Goal: Task Accomplishment & Management: Use online tool/utility

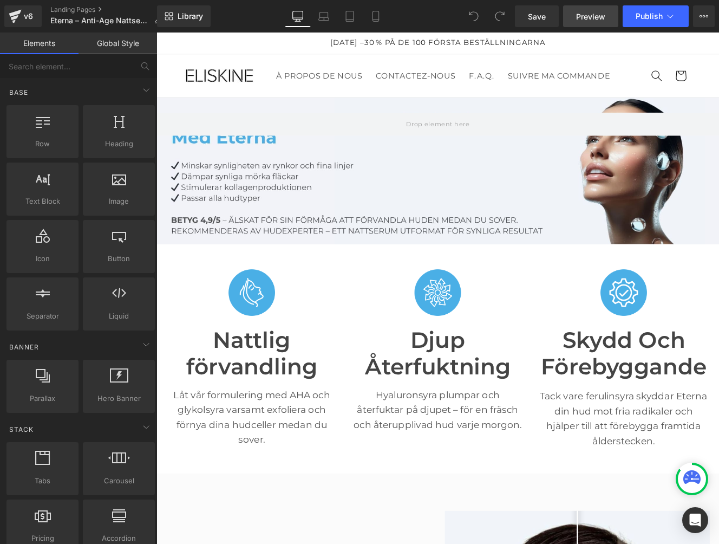
click at [590, 11] on span "Preview" at bounding box center [590, 16] width 29 height 11
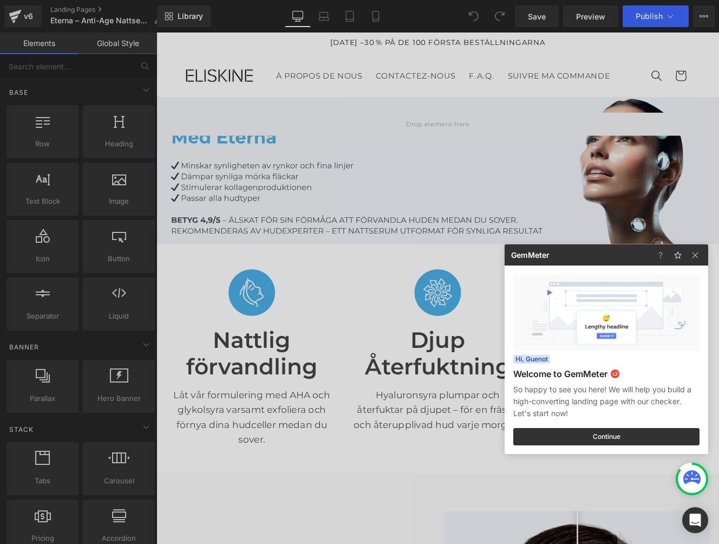
click at [290, 290] on div at bounding box center [359, 272] width 719 height 544
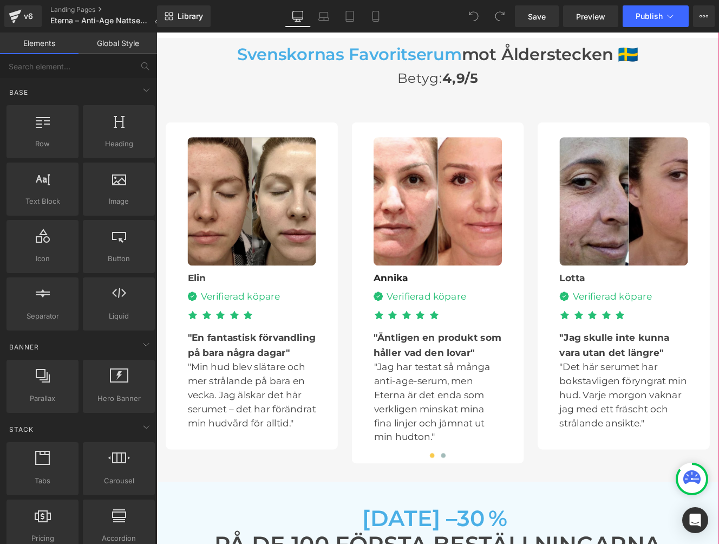
scroll to position [2957, 0]
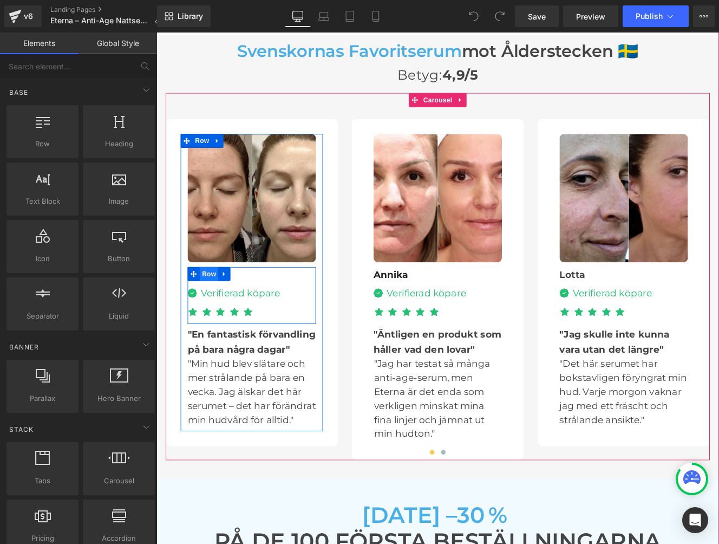
click at [225, 305] on span "Row" at bounding box center [218, 313] width 22 height 16
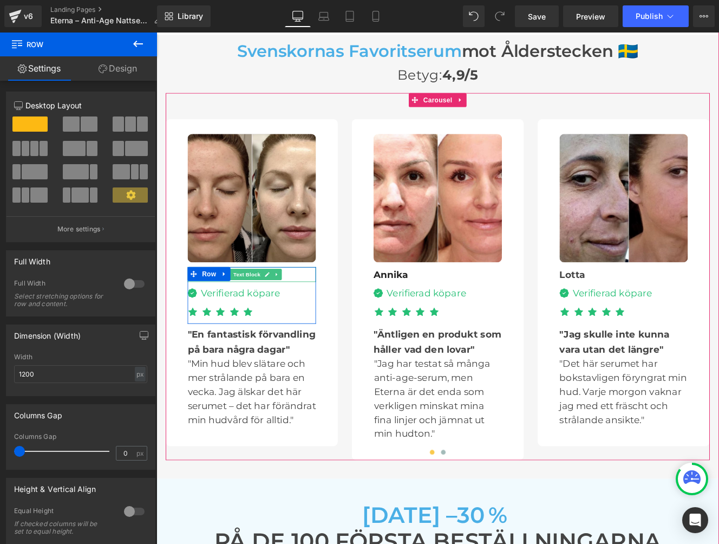
click at [321, 305] on div "Elin" at bounding box center [267, 313] width 149 height 17
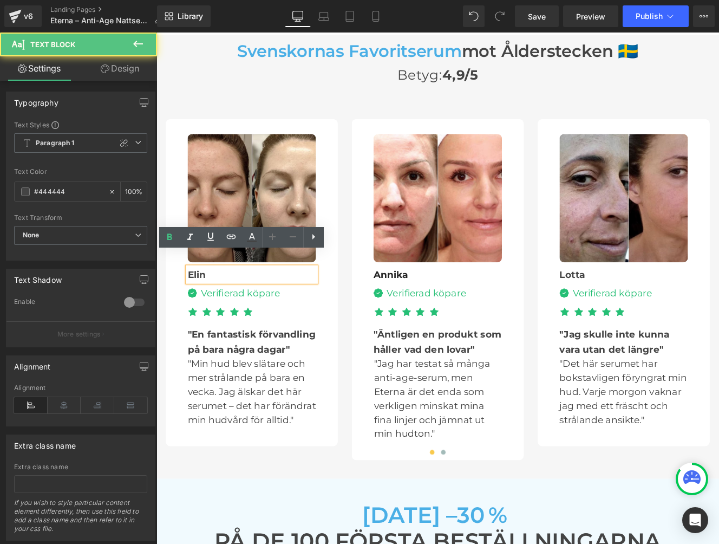
click at [308, 305] on div "Elin" at bounding box center [267, 313] width 149 height 17
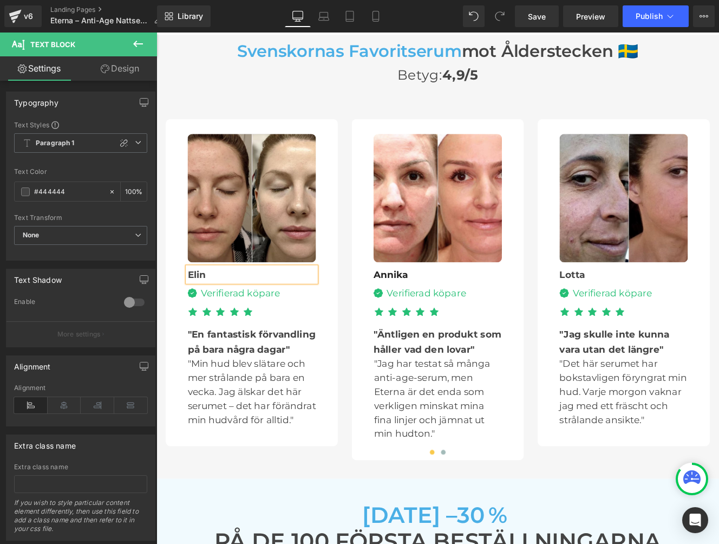
paste div
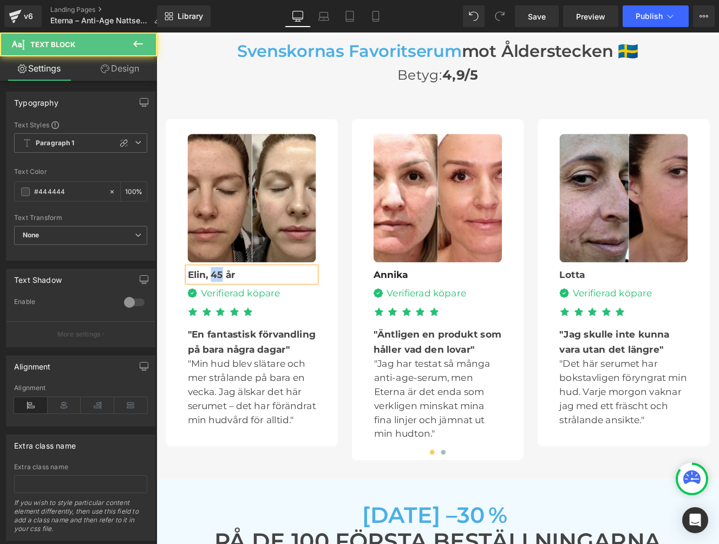
drag, startPoint x: 223, startPoint y: 298, endPoint x: 233, endPoint y: 297, distance: 9.8
click at [233, 308] on b "Elin, 45 år" at bounding box center [221, 314] width 56 height 13
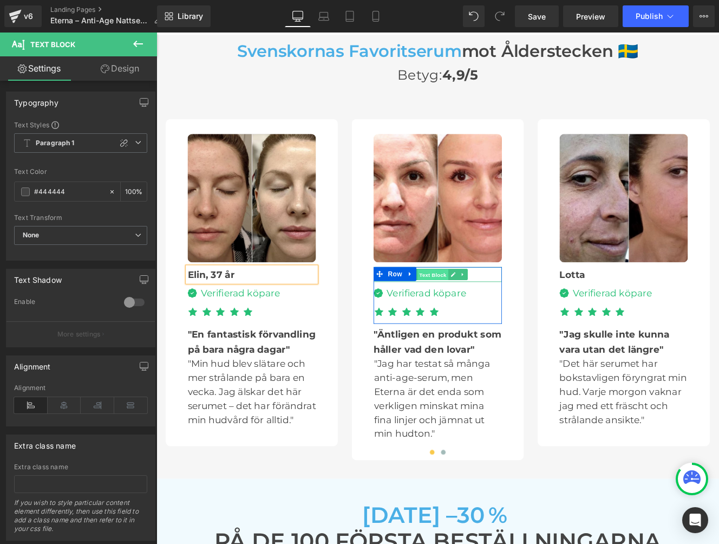
click at [463, 308] on span "Text Block" at bounding box center [478, 314] width 36 height 13
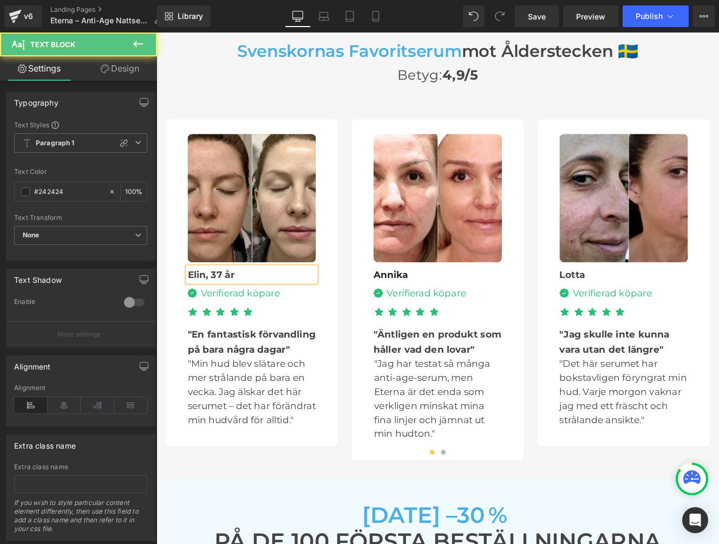
click at [559, 296] on div "Image Annika Text Block Image Verifierad köpare Text Block Icon List Icon Icon …" at bounding box center [484, 329] width 166 height 357
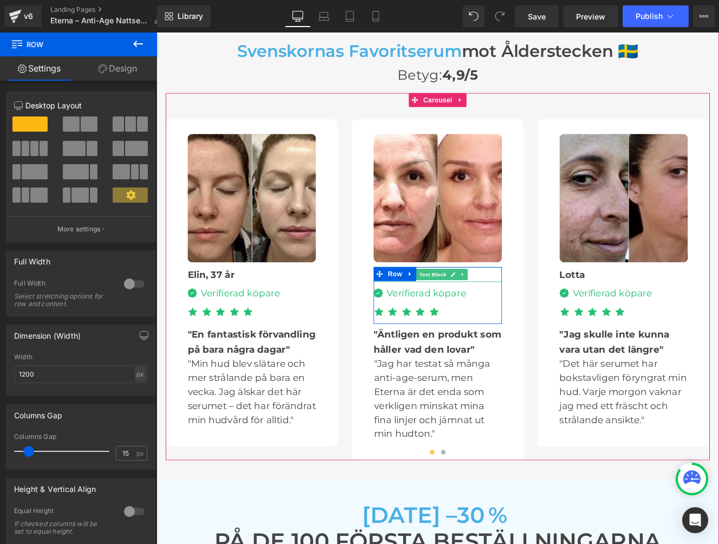
click at [535, 305] on div "Annika" at bounding box center [483, 313] width 149 height 17
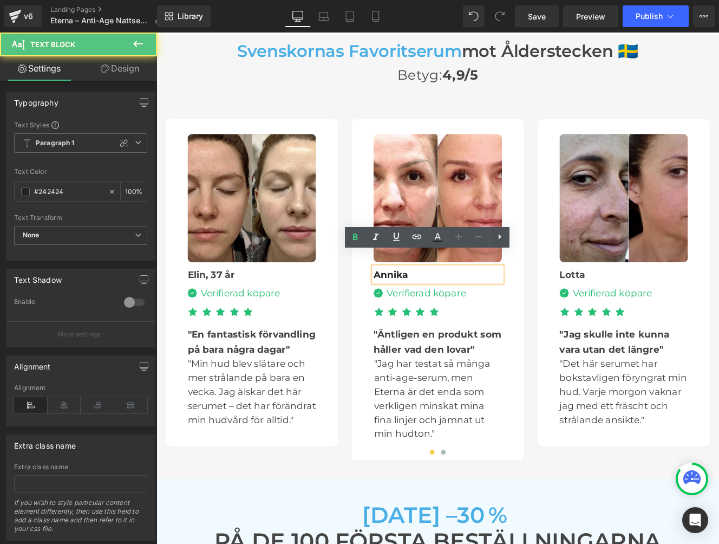
click at [535, 305] on div "Annika" at bounding box center [483, 313] width 149 height 17
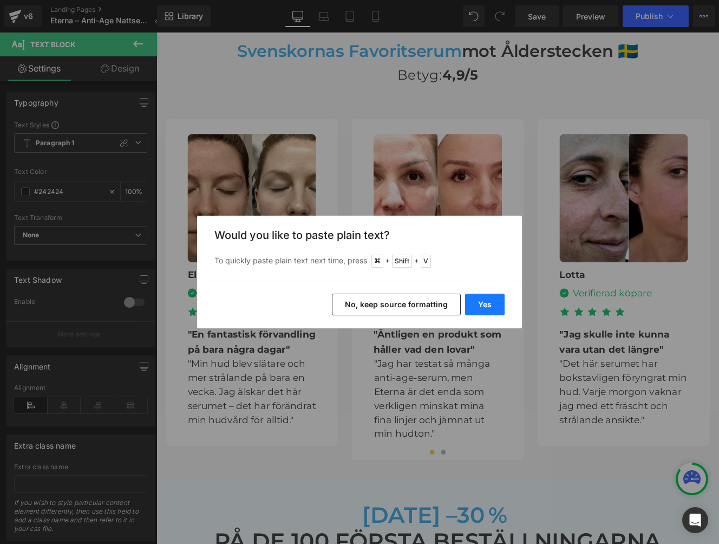
click at [479, 300] on button "Yes" at bounding box center [485, 304] width 40 height 22
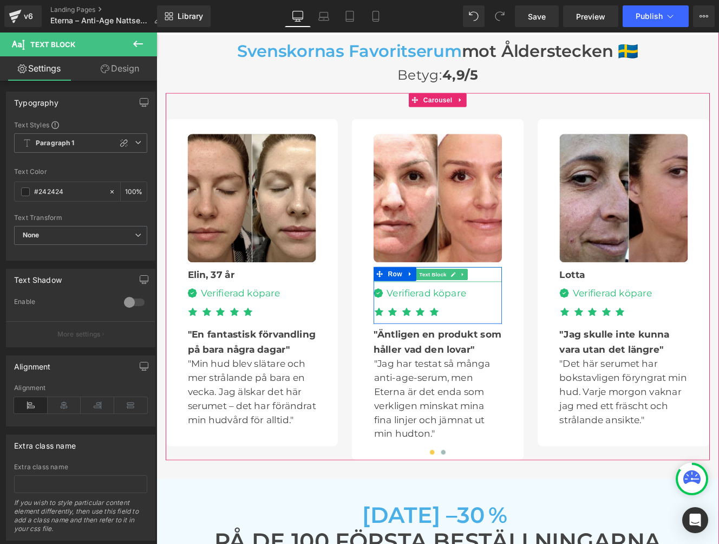
click at [529, 305] on div "Annika, 45 år" at bounding box center [483, 313] width 149 height 17
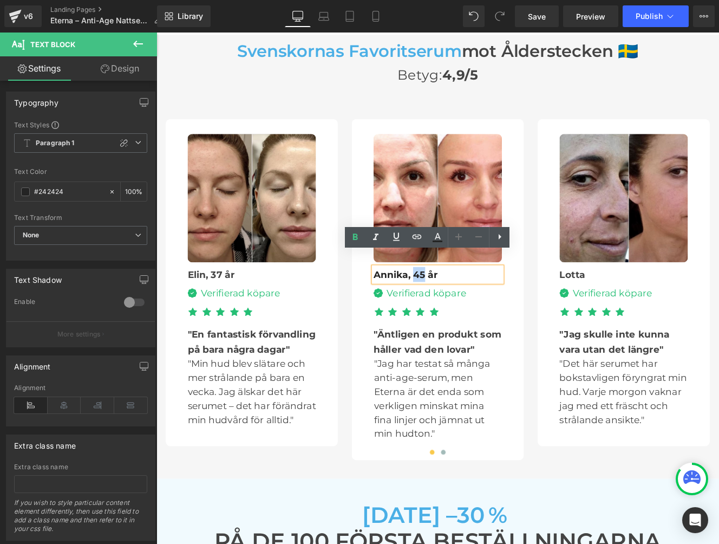
drag, startPoint x: 457, startPoint y: 298, endPoint x: 468, endPoint y: 298, distance: 10.3
click at [468, 308] on b "Annika, 45 år" at bounding box center [446, 314] width 75 height 13
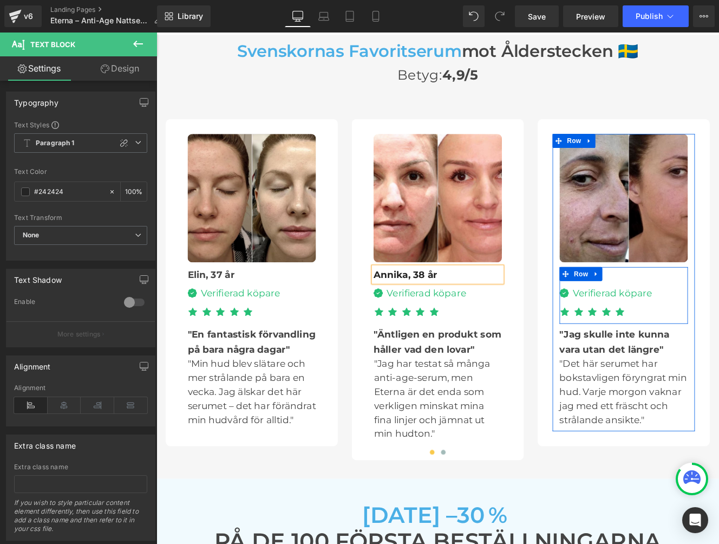
click at [691, 308] on span "Text Block" at bounding box center [695, 314] width 36 height 13
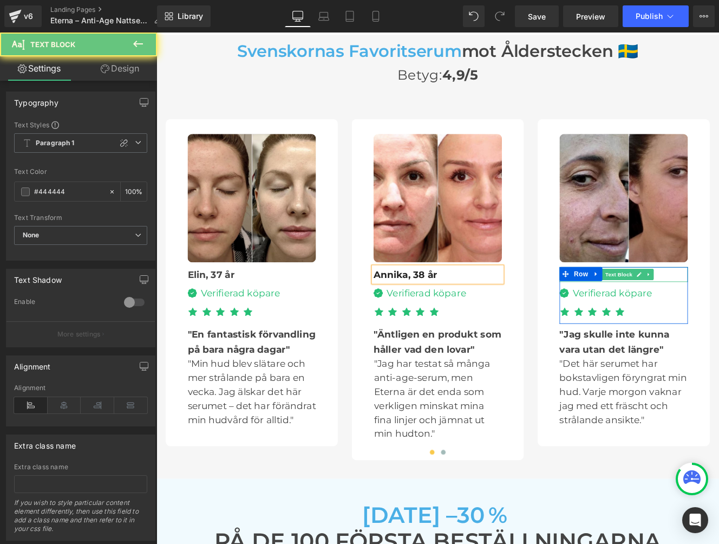
click at [718, 305] on div "Lotta" at bounding box center [700, 313] width 149 height 17
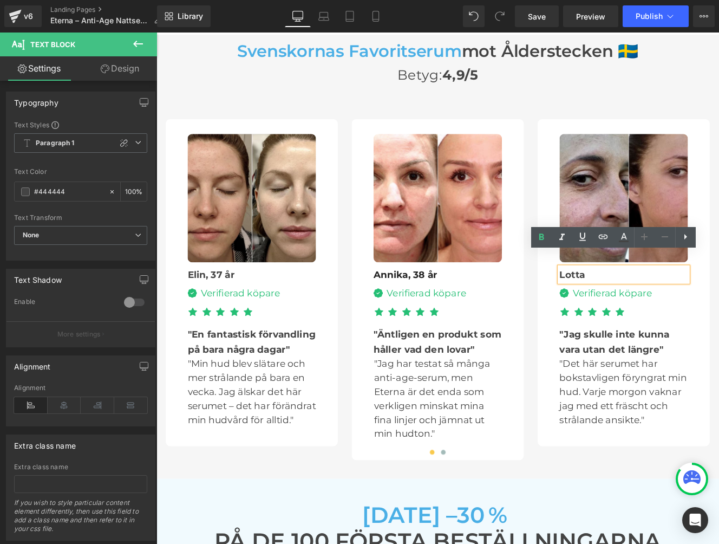
click at [718, 305] on div "Lotta" at bounding box center [700, 313] width 149 height 17
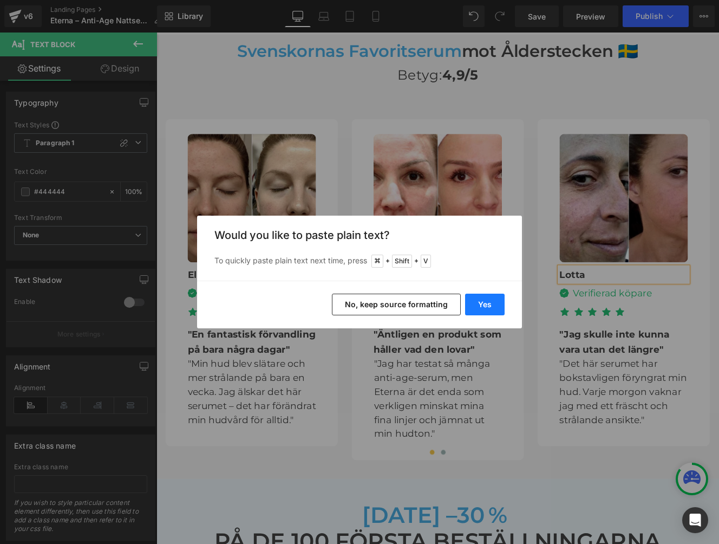
click at [469, 310] on button "Yes" at bounding box center [485, 304] width 40 height 22
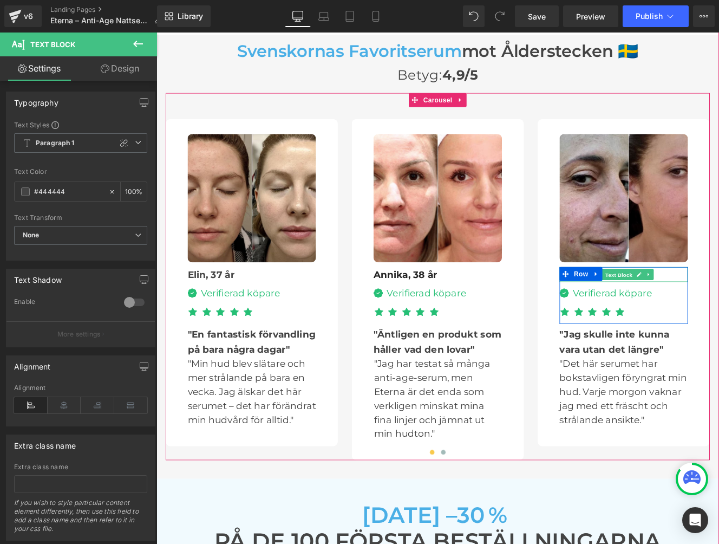
click at [698, 308] on span "Text Block" at bounding box center [695, 314] width 36 height 13
click at [718, 305] on div "Lotta, 45 år" at bounding box center [700, 313] width 149 height 17
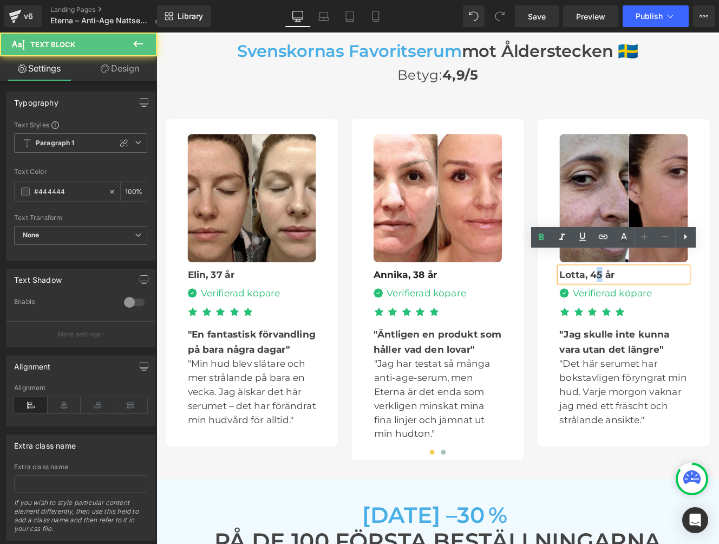
click at [676, 308] on b "Lotta, 45 år" at bounding box center [658, 314] width 64 height 13
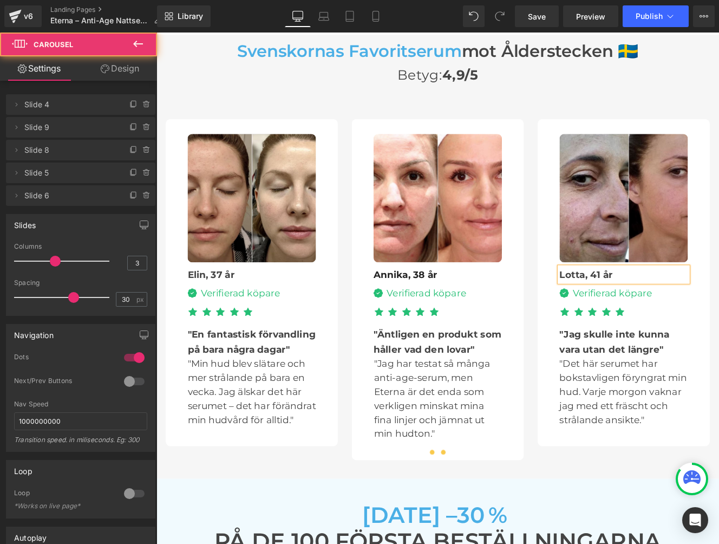
click at [491, 518] on span at bounding box center [490, 520] width 5 height 5
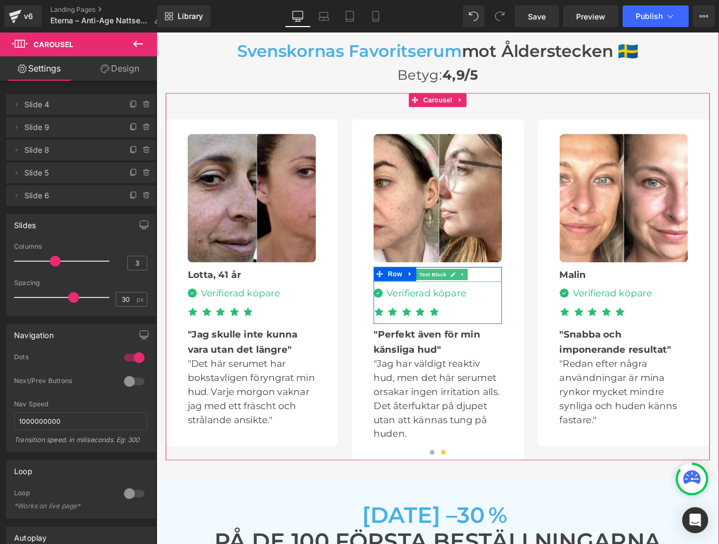
click at [540, 305] on div "[PERSON_NAME]" at bounding box center [483, 313] width 149 height 17
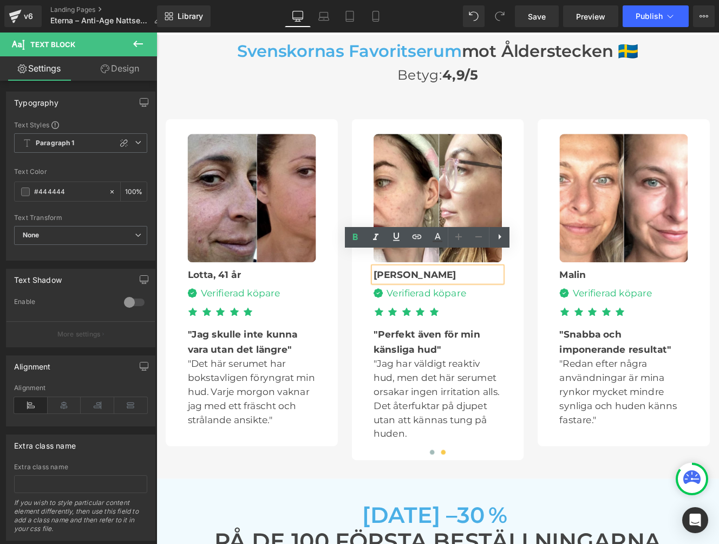
click at [452, 305] on div "[PERSON_NAME]" at bounding box center [483, 313] width 149 height 17
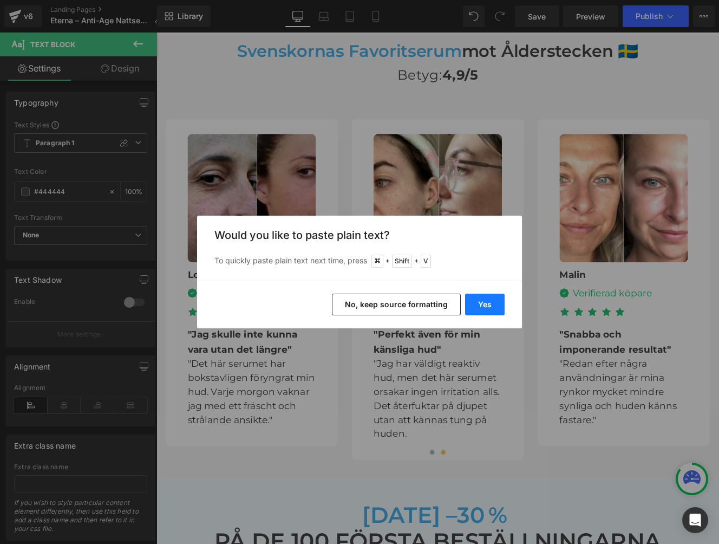
click at [483, 304] on button "Yes" at bounding box center [485, 304] width 40 height 22
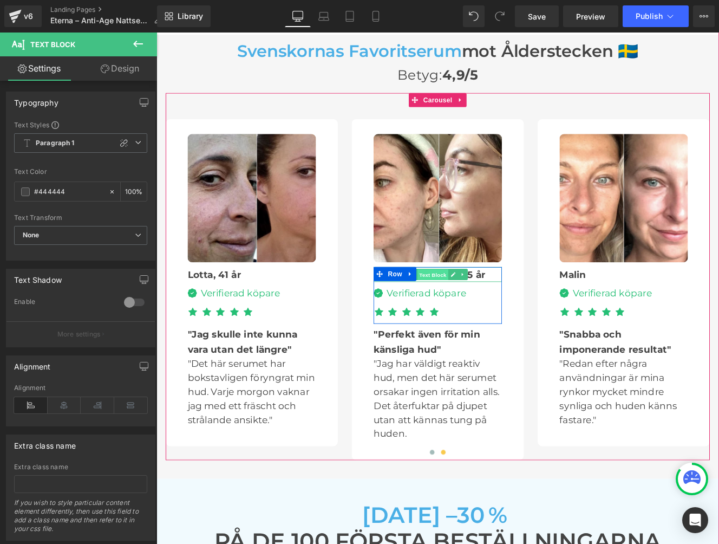
click at [478, 308] on span "Text Block" at bounding box center [478, 314] width 36 height 13
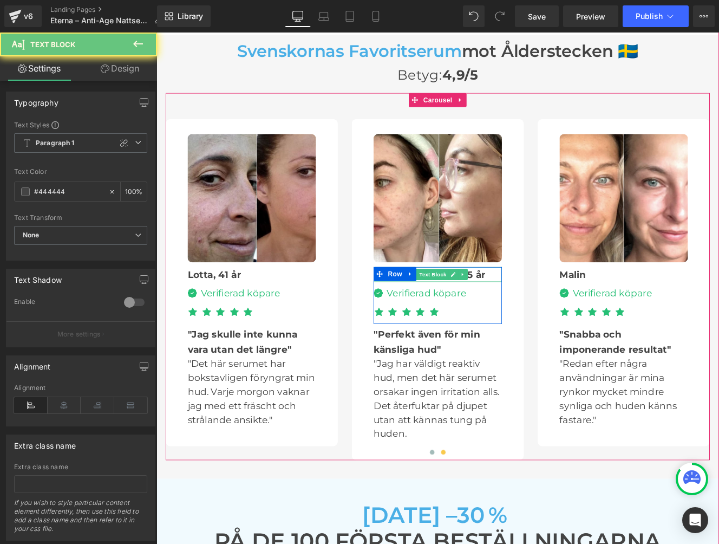
click at [535, 305] on div "[PERSON_NAME], 45 år" at bounding box center [483, 313] width 149 height 17
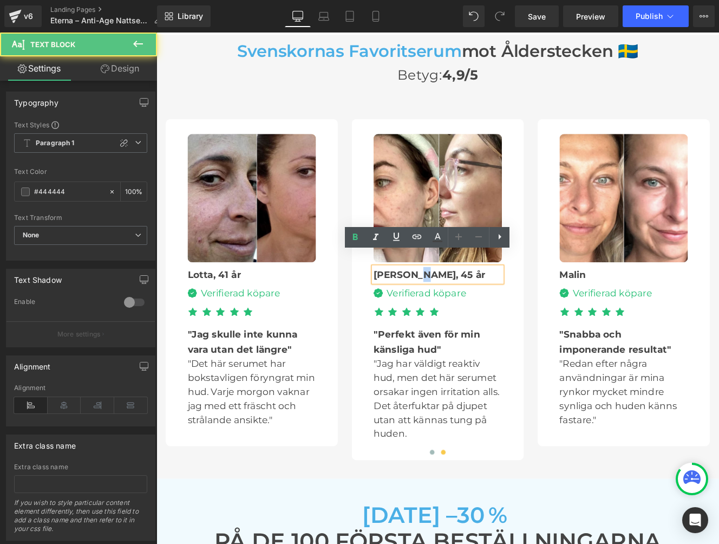
click at [454, 308] on b "[PERSON_NAME], 45 år" at bounding box center [474, 314] width 130 height 13
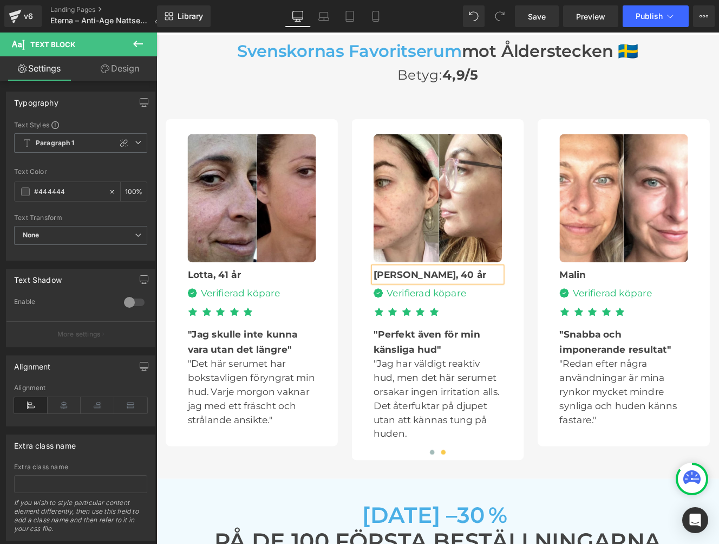
scroll to position [2957, 0]
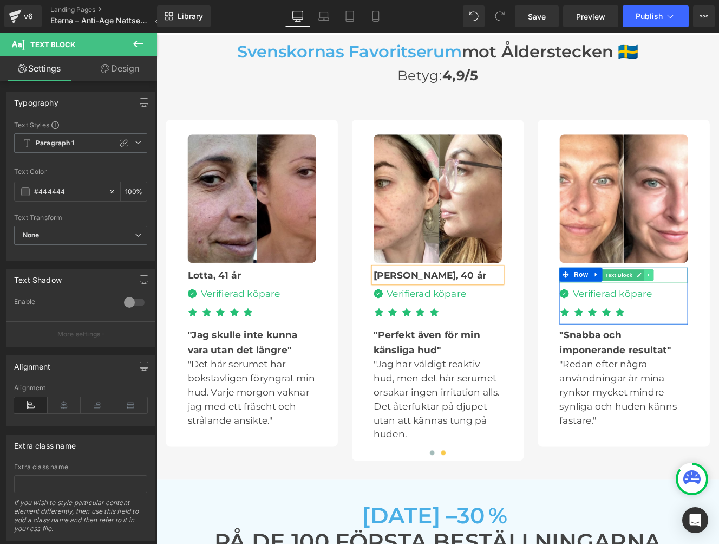
click at [718, 308] on link at bounding box center [729, 314] width 11 height 13
click at [718, 306] on div "Malin" at bounding box center [700, 314] width 149 height 17
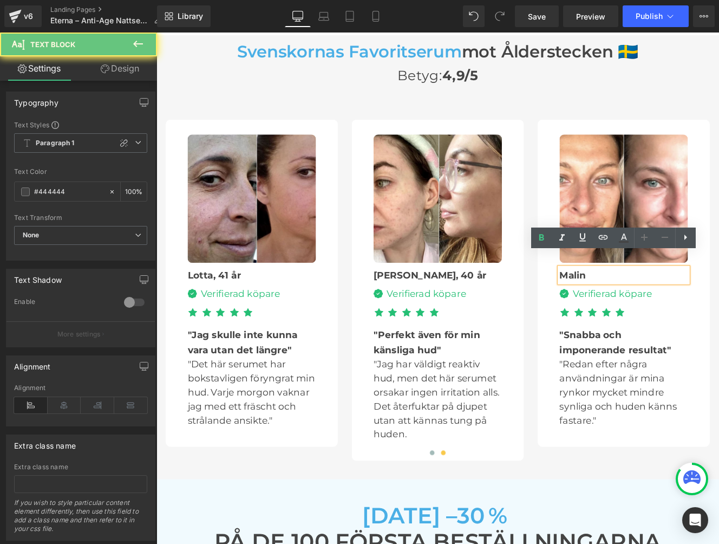
click at [698, 306] on div "Malin" at bounding box center [700, 314] width 149 height 17
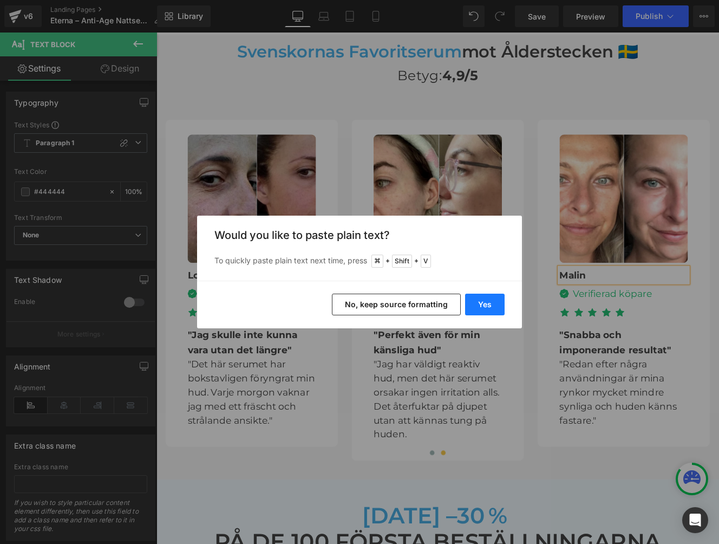
click at [479, 305] on button "Yes" at bounding box center [485, 304] width 40 height 22
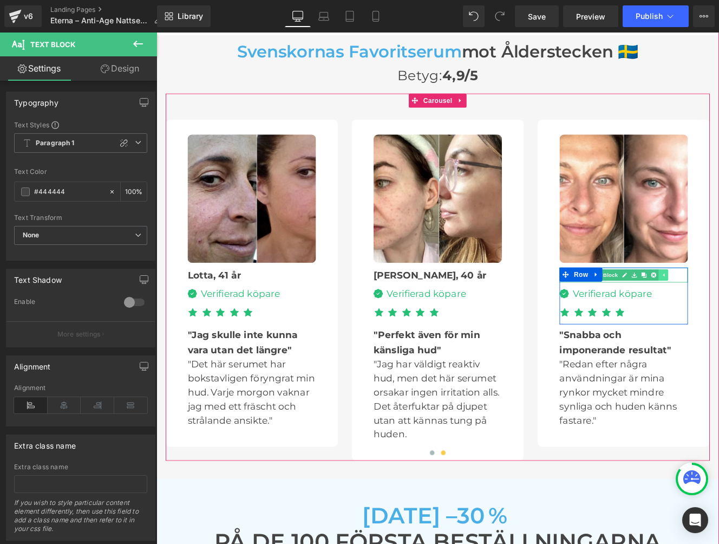
click at [718, 306] on div "Malin, 45 år" at bounding box center [700, 314] width 149 height 17
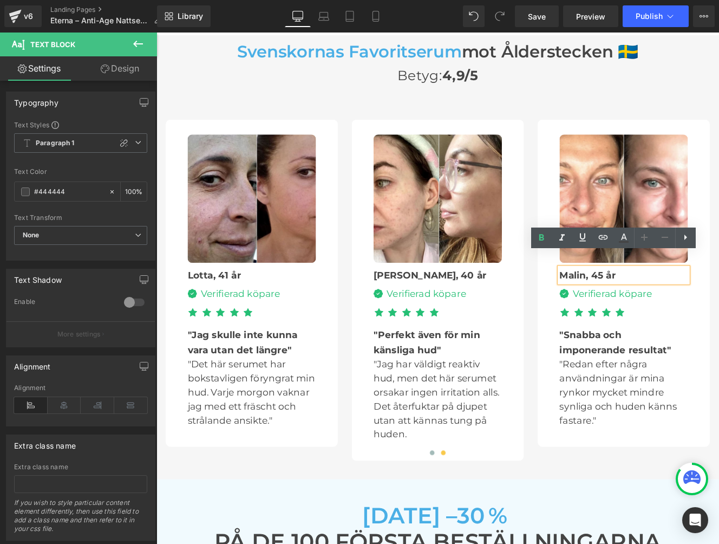
click at [671, 308] on b "Malin, 45 år" at bounding box center [659, 314] width 66 height 13
drag, startPoint x: 678, startPoint y: 298, endPoint x: 672, endPoint y: 298, distance: 6.0
click at [672, 308] on b "Malin, 45 år" at bounding box center [659, 314] width 66 height 13
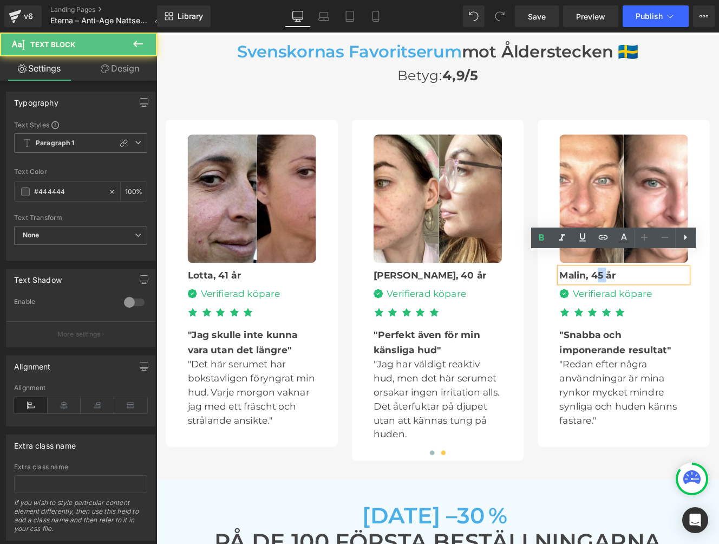
click at [672, 308] on b "Malin, 45 år" at bounding box center [659, 314] width 66 height 13
click at [671, 308] on b "Malin, 45 år" at bounding box center [659, 314] width 66 height 13
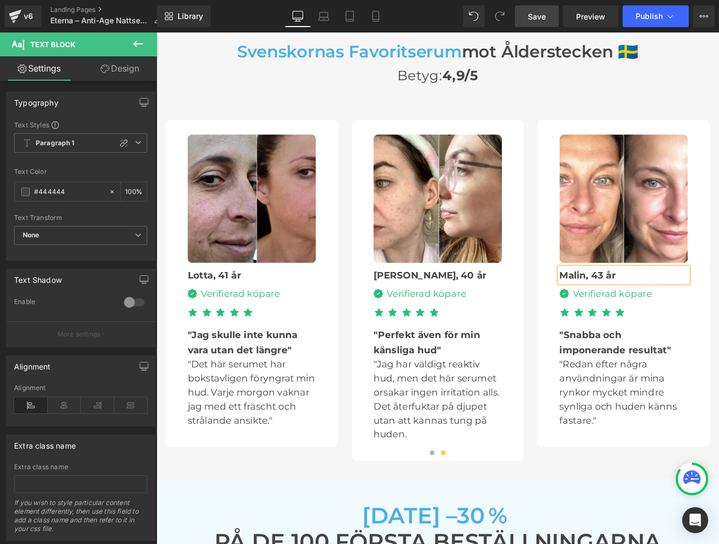
click at [533, 17] on span "Save" at bounding box center [537, 16] width 18 height 11
click at [550, 21] on link "Save" at bounding box center [537, 16] width 44 height 22
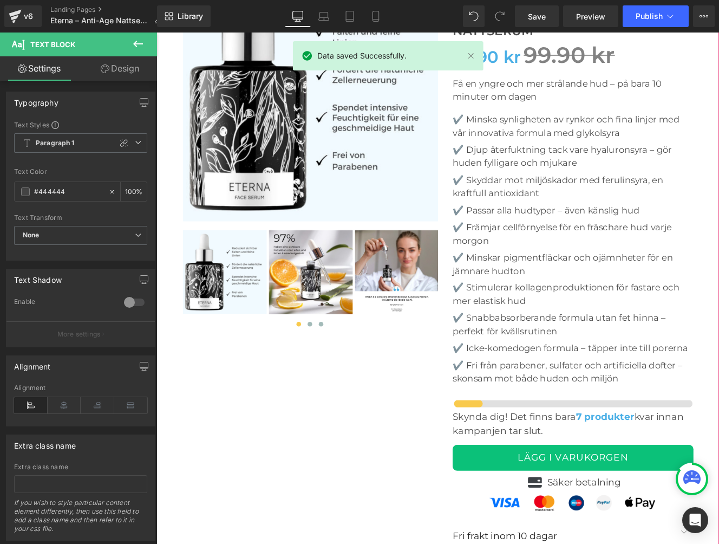
scroll to position [3693, 0]
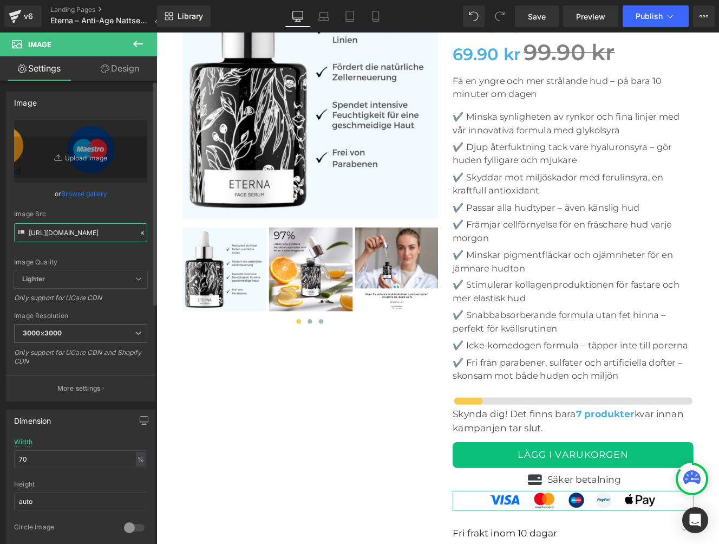
click at [104, 236] on input "[URL][DOMAIN_NAME]" at bounding box center [80, 232] width 133 height 19
click at [139, 234] on icon at bounding box center [143, 233] width 8 height 8
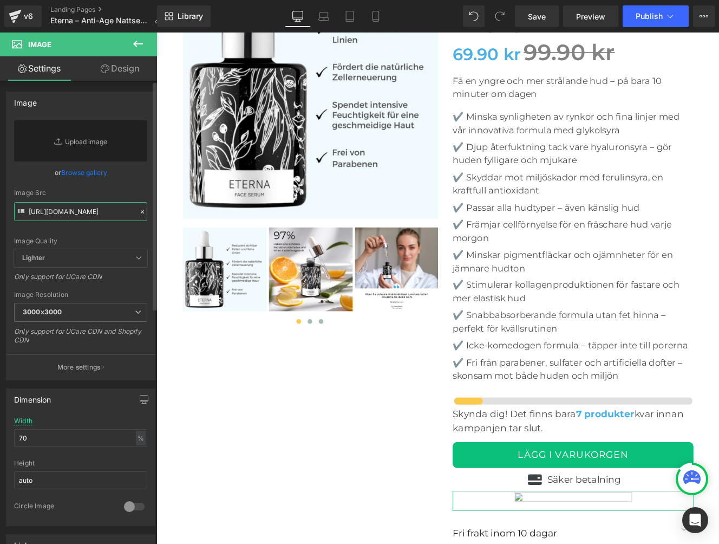
click at [63, 215] on input "[URL][DOMAIN_NAME]" at bounding box center [80, 211] width 133 height 19
paste input "[URL][DOMAIN_NAME]"
type input "[URL][DOMAIN_NAME]"
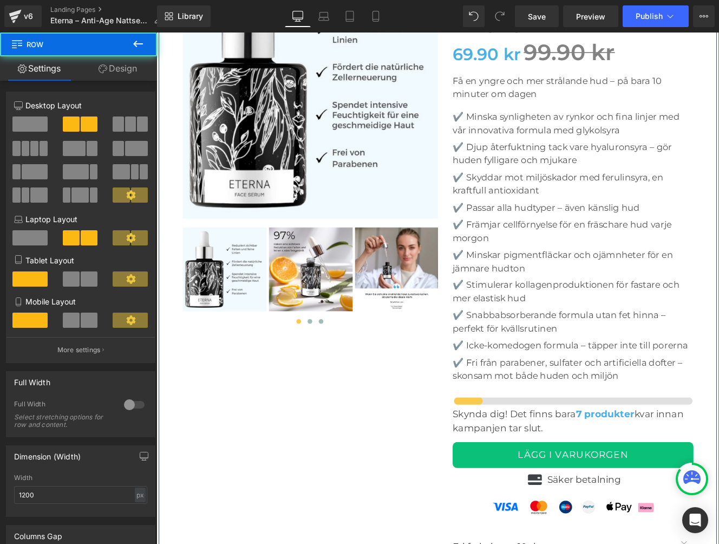
click at [176, 393] on div at bounding box center [484, 292] width 650 height 722
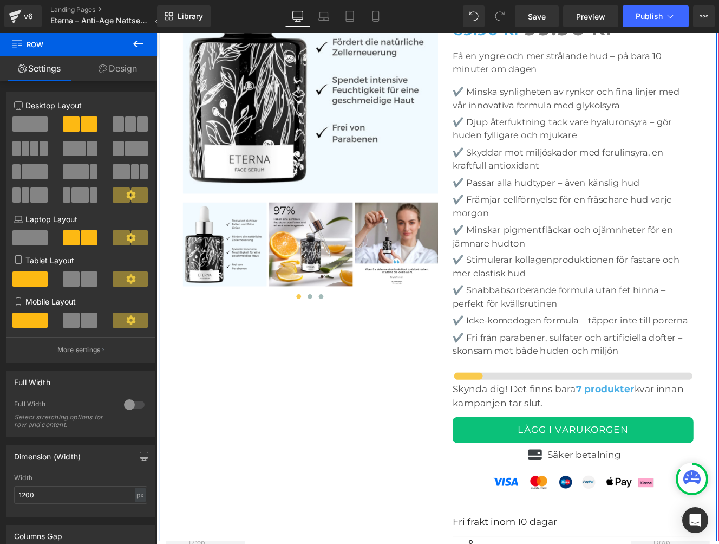
scroll to position [3720, 0]
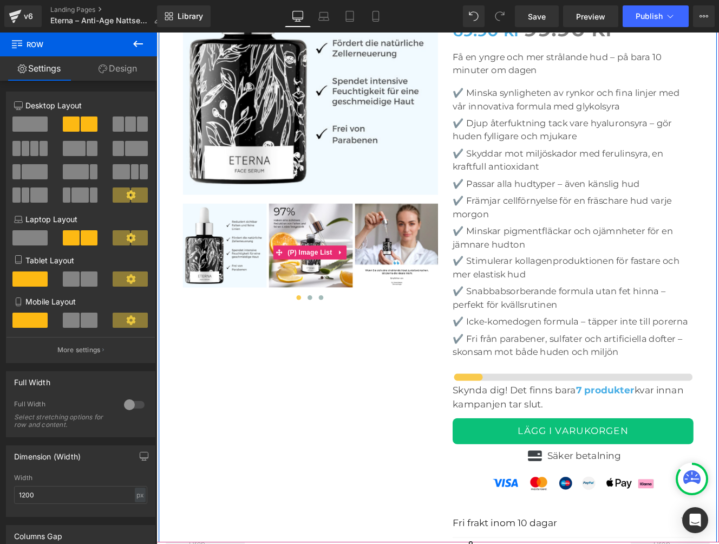
click at [418, 299] on img at bounding box center [436, 280] width 97 height 97
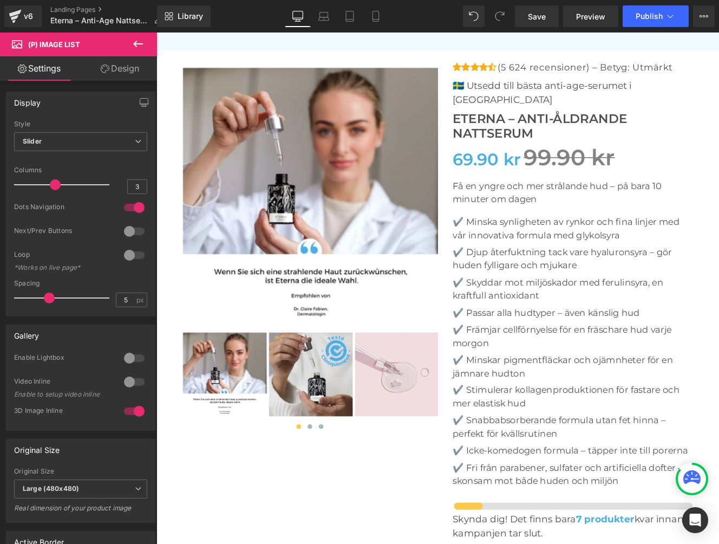
scroll to position [3530, 0]
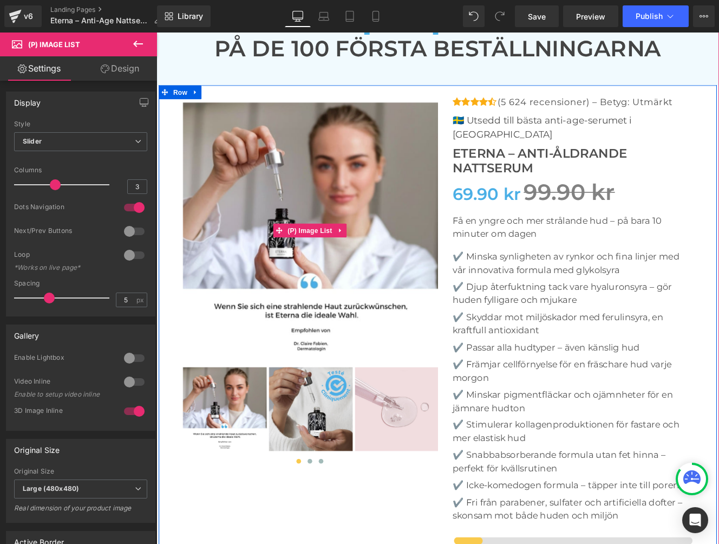
click at [283, 287] on img at bounding box center [336, 263] width 298 height 298
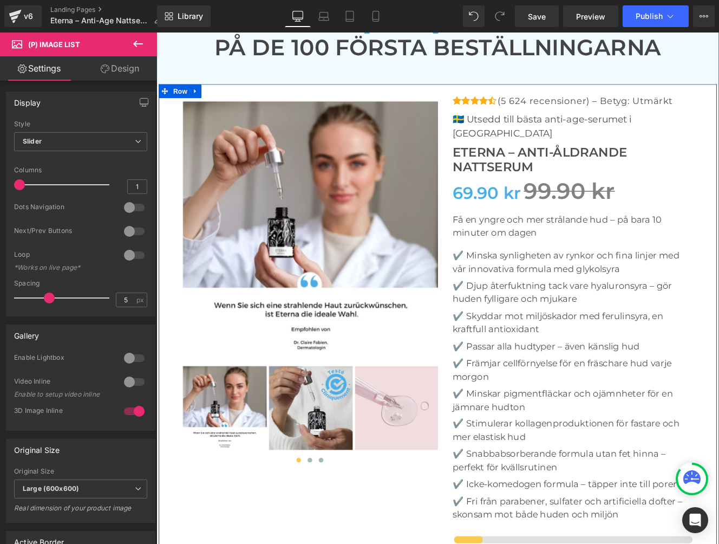
click at [252, 444] on img at bounding box center [235, 469] width 97 height 97
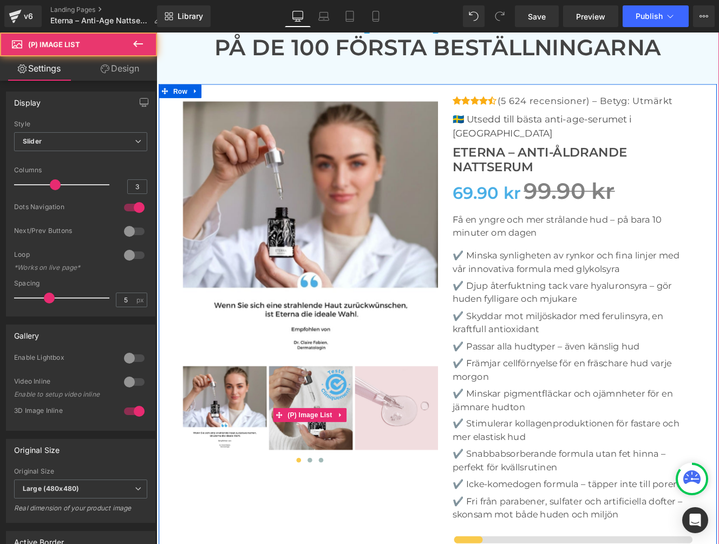
click at [373, 432] on img at bounding box center [335, 469] width 97 height 97
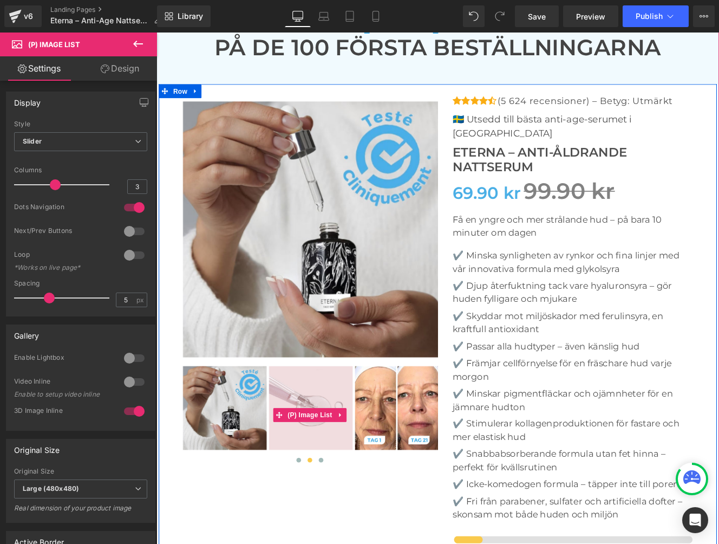
click at [426, 436] on img at bounding box center [436, 469] width 97 height 97
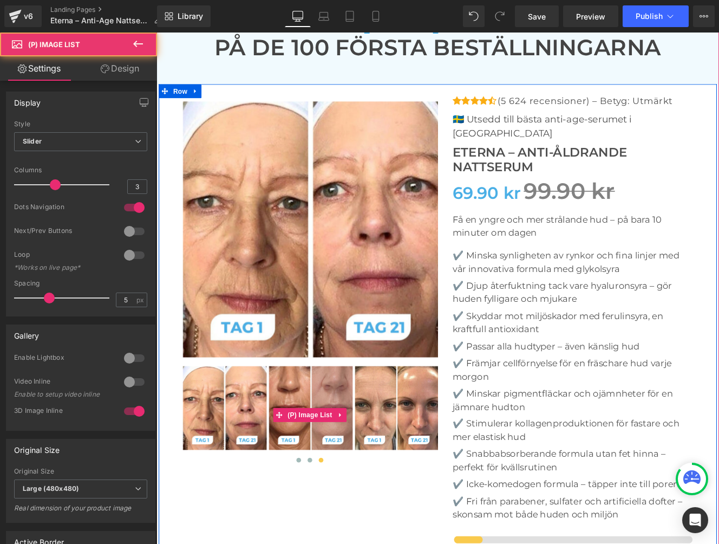
click at [434, 436] on img at bounding box center [436, 469] width 97 height 97
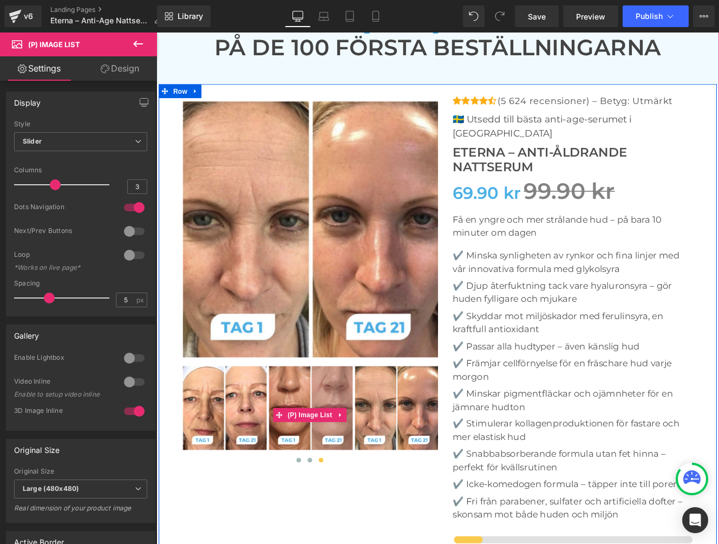
click at [241, 431] on img at bounding box center [235, 469] width 97 height 97
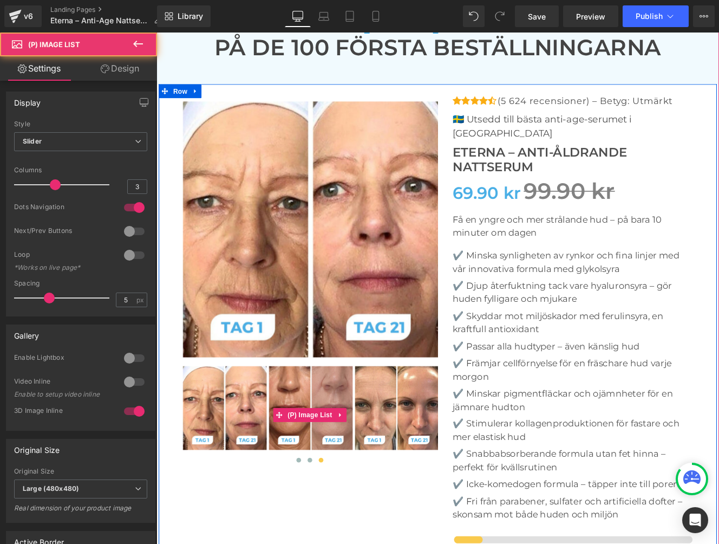
scroll to position [3531, 0]
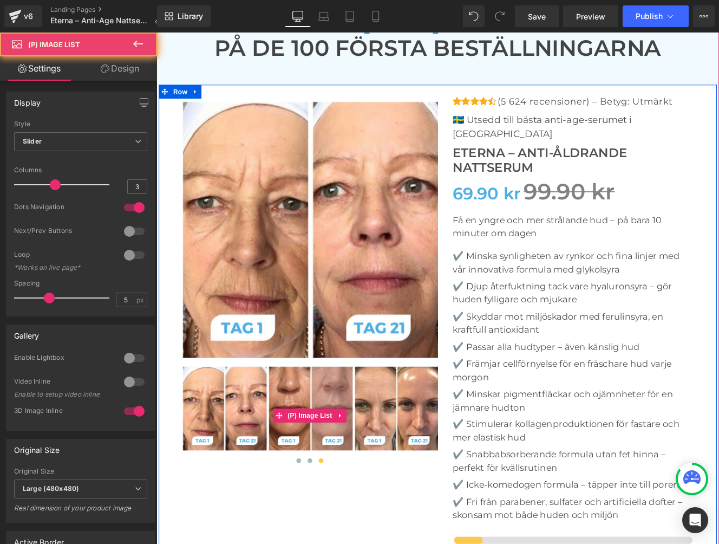
click at [233, 432] on img at bounding box center [235, 469] width 97 height 97
click at [227, 433] on img at bounding box center [235, 469] width 97 height 97
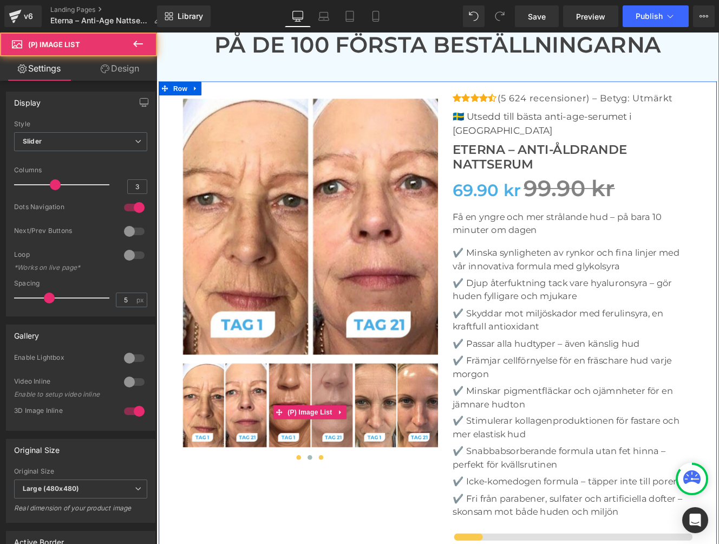
click at [321, 524] on span at bounding box center [321, 526] width 5 height 5
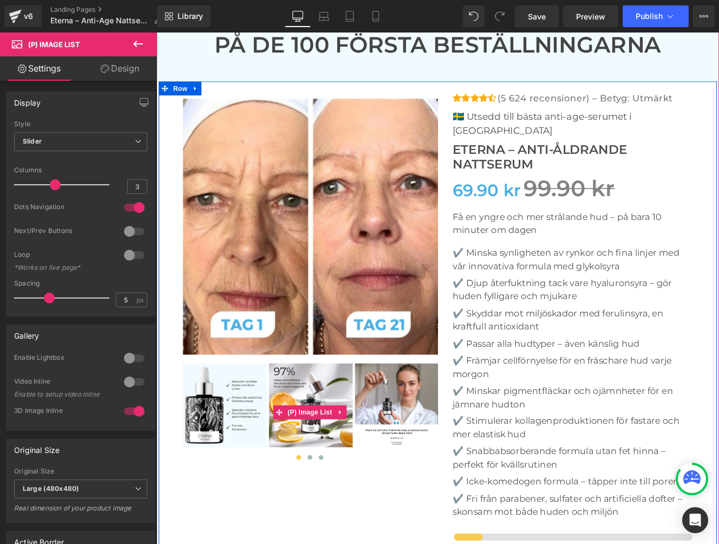
click at [233, 477] on img at bounding box center [235, 465] width 97 height 97
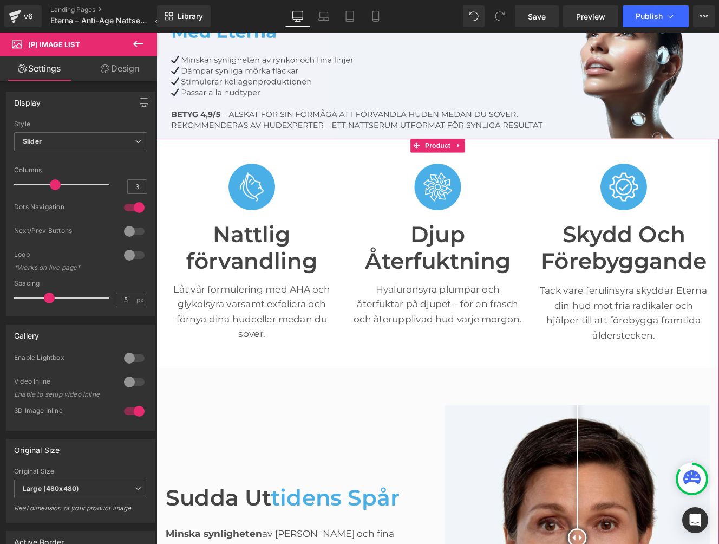
scroll to position [0, 0]
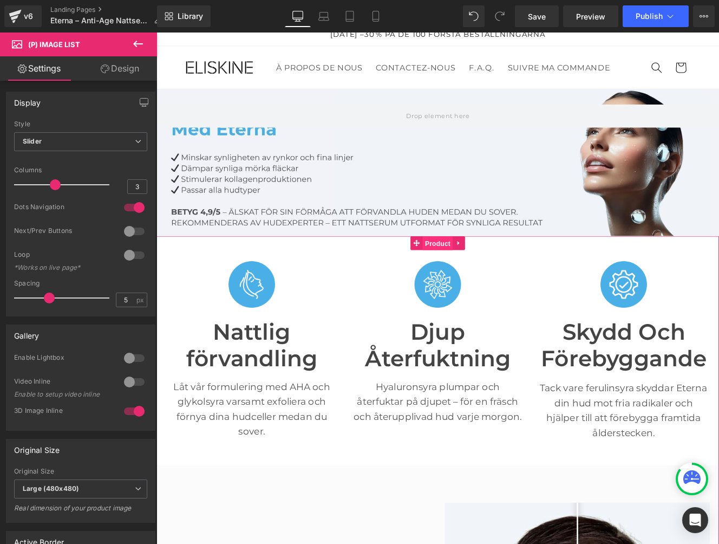
click at [469, 278] on span "Product" at bounding box center [484, 278] width 35 height 16
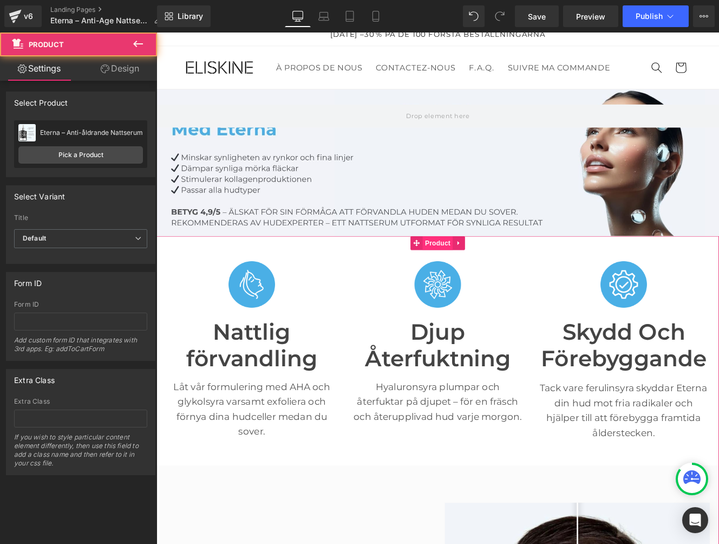
scroll to position [10, 0]
